Goal: Communication & Community: Answer question/provide support

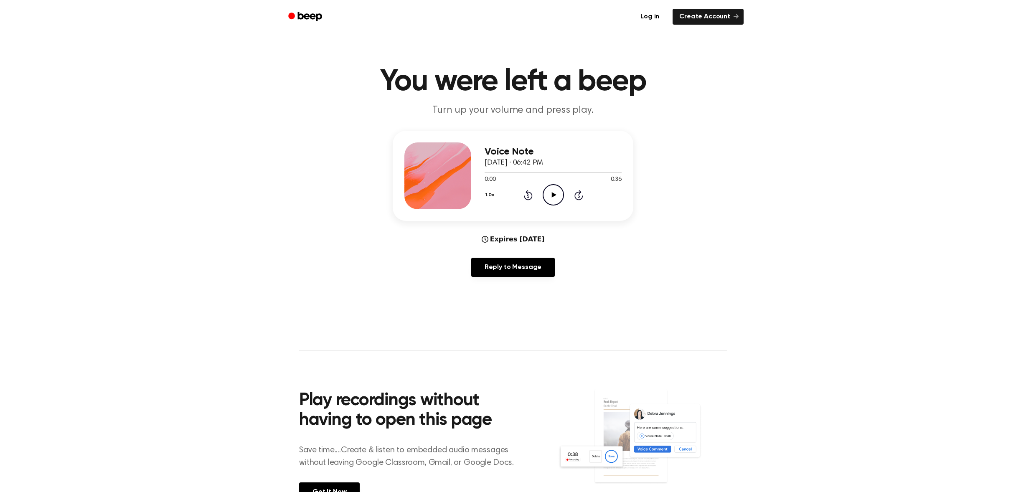
click at [550, 192] on icon "Play Audio" at bounding box center [553, 194] width 21 height 21
click at [526, 193] on icon at bounding box center [528, 195] width 9 height 10
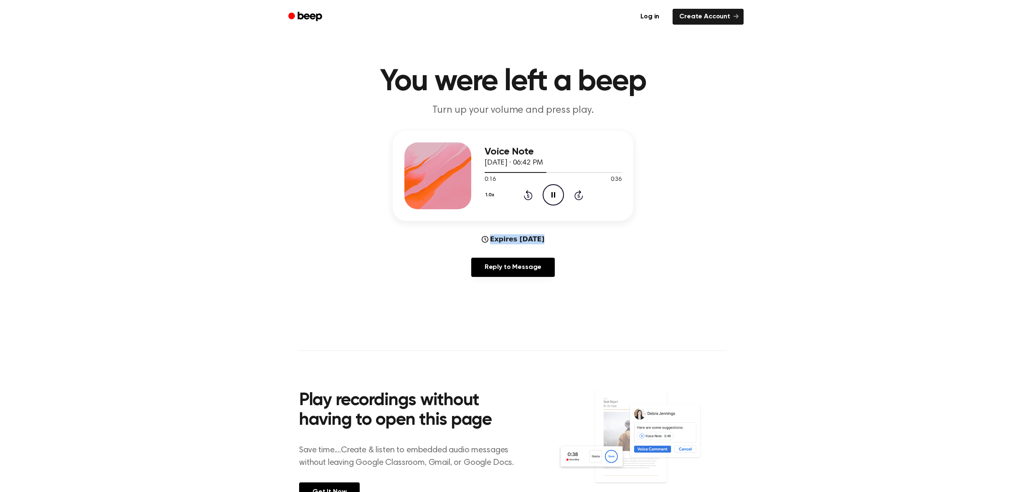
click at [526, 193] on icon at bounding box center [528, 195] width 9 height 10
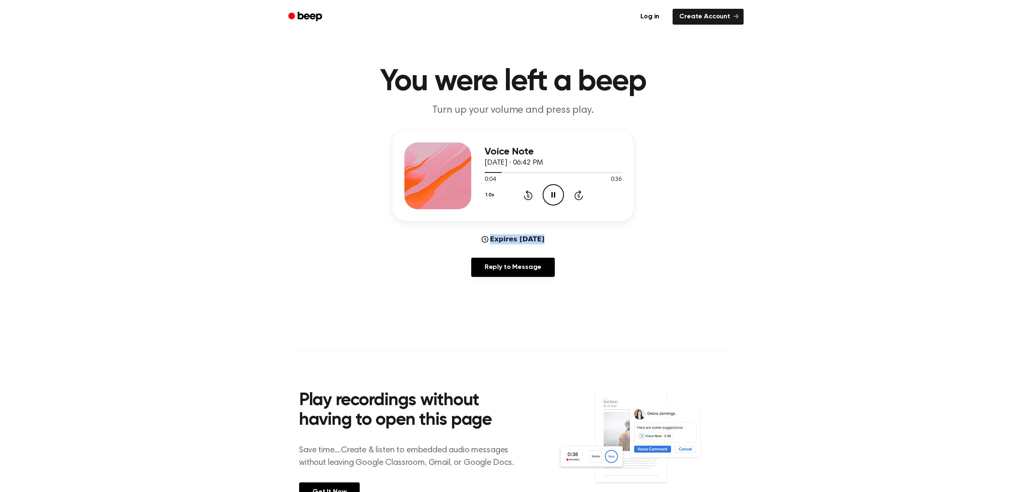
click at [490, 242] on div "Expires [DATE]" at bounding box center [513, 239] width 63 height 10
click at [511, 237] on div "Expires [DATE]" at bounding box center [513, 239] width 63 height 10
click at [514, 239] on div "Expires [DATE]" at bounding box center [513, 239] width 63 height 10
click at [513, 266] on link "Reply to Message" at bounding box center [513, 267] width 84 height 19
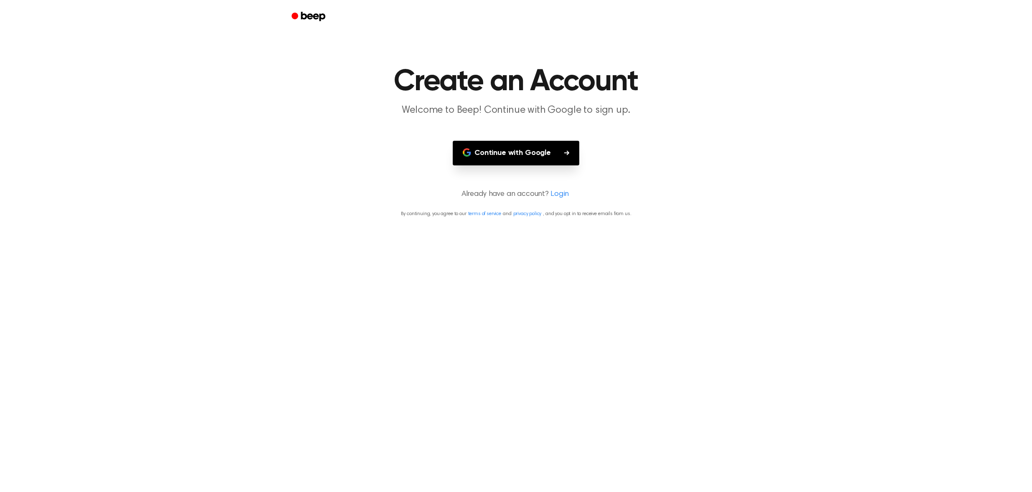
click at [510, 158] on button "Continue with Google" at bounding box center [516, 153] width 127 height 25
